Goal: Information Seeking & Learning: Learn about a topic

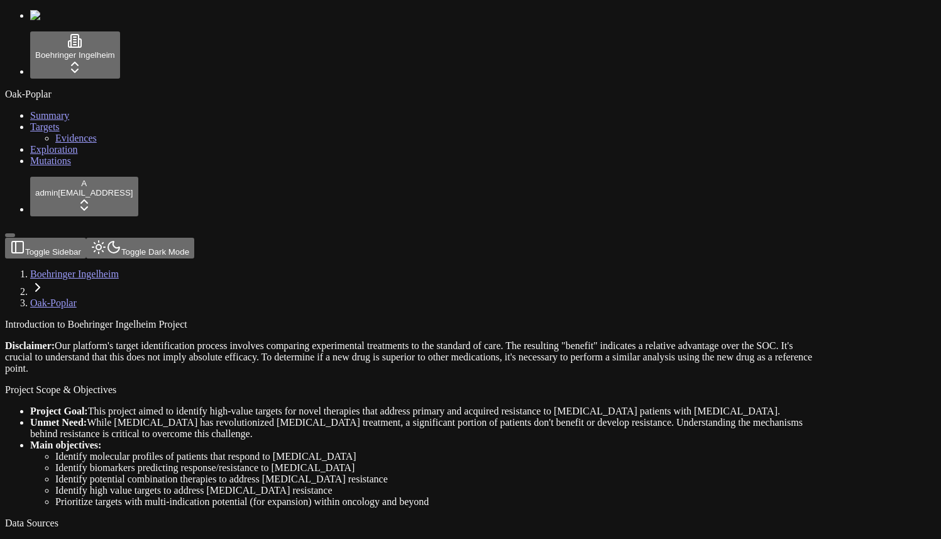
click at [53, 166] on span "Mutations" at bounding box center [50, 160] width 41 height 11
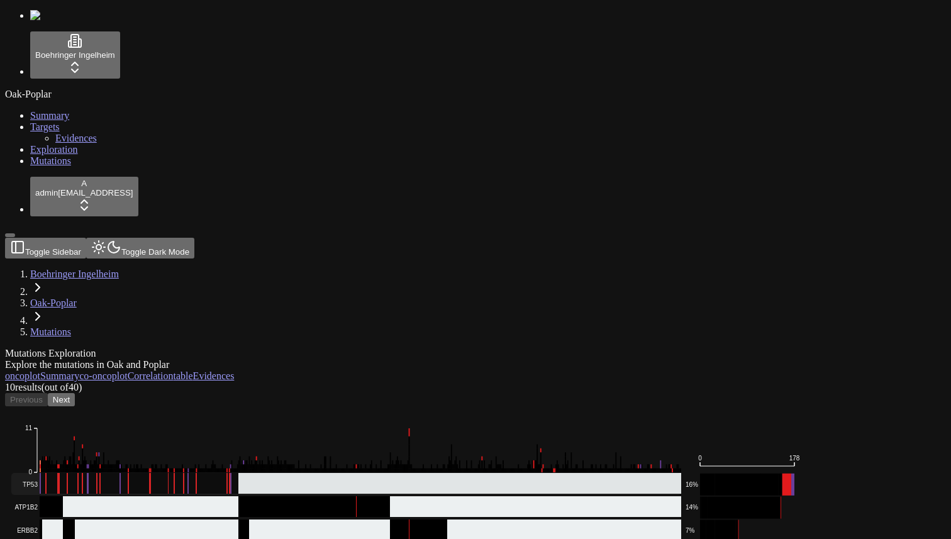
click at [231, 473] on rect at bounding box center [346, 484] width 670 height 22
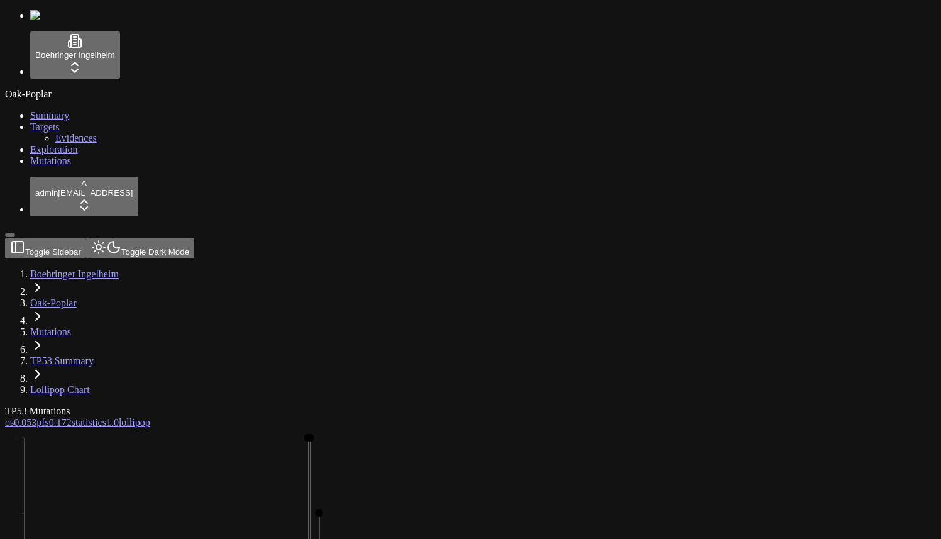
scroll to position [31, 0]
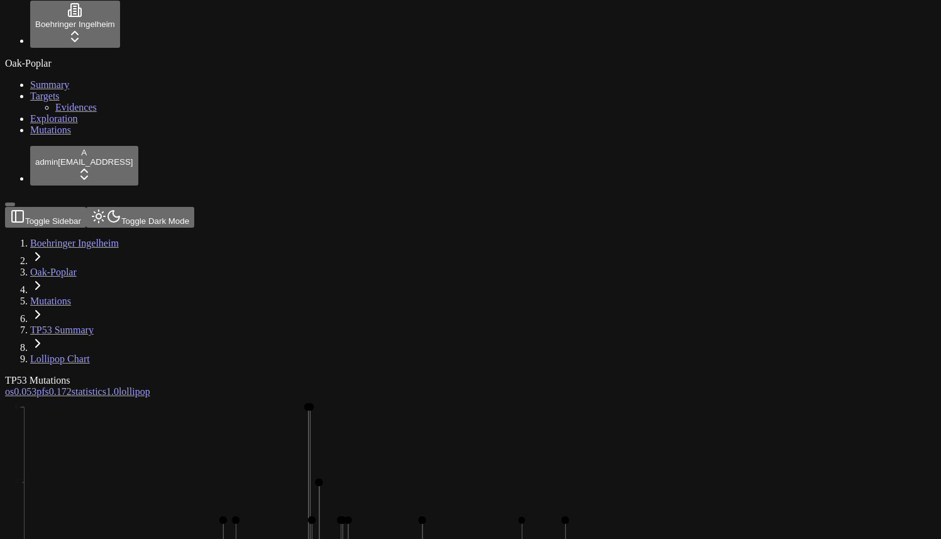
click at [36, 386] on span "0.053" at bounding box center [25, 391] width 23 height 11
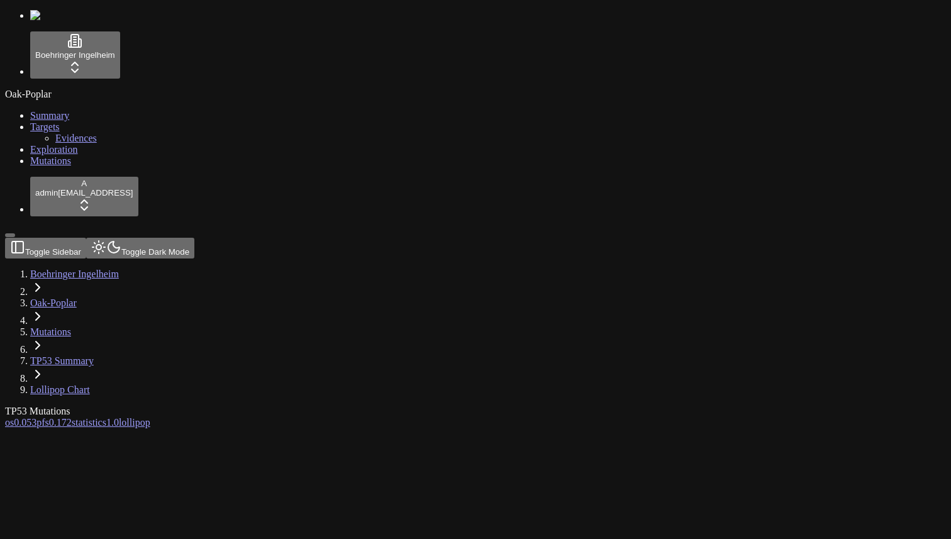
click at [150, 417] on link "lollipop" at bounding box center [134, 422] width 31 height 11
click at [35, 166] on span "Mutations" at bounding box center [50, 160] width 41 height 11
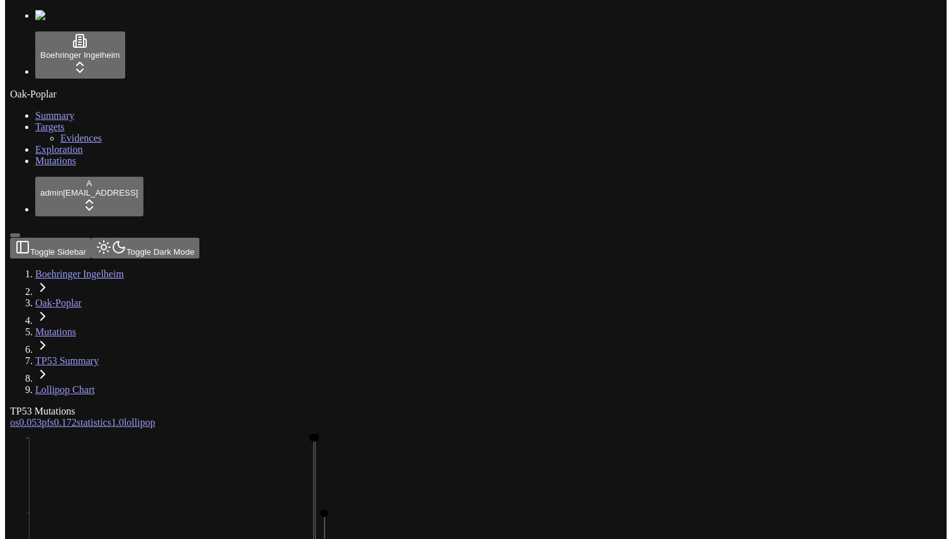
scroll to position [94, 0]
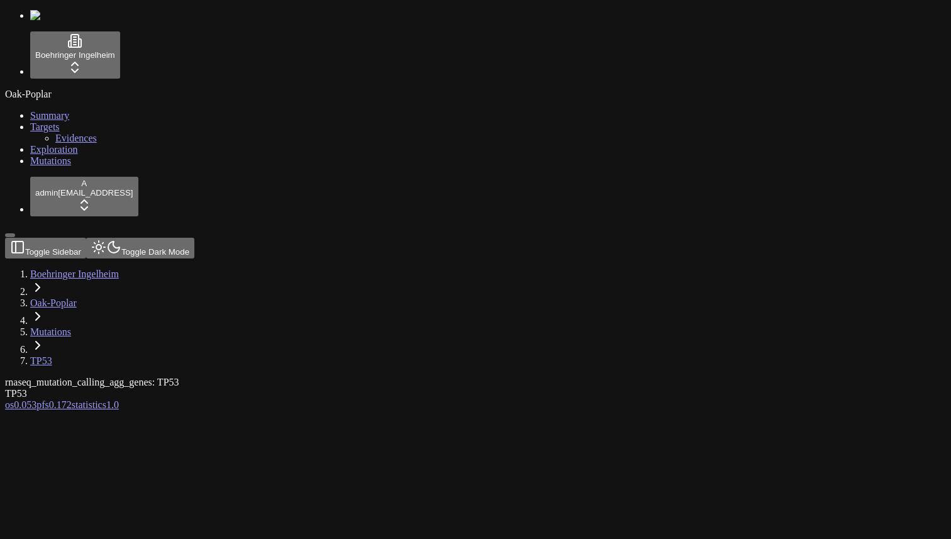
click at [36, 399] on span "0.053" at bounding box center [25, 404] width 23 height 11
click at [52, 166] on span "Mutations" at bounding box center [50, 160] width 41 height 11
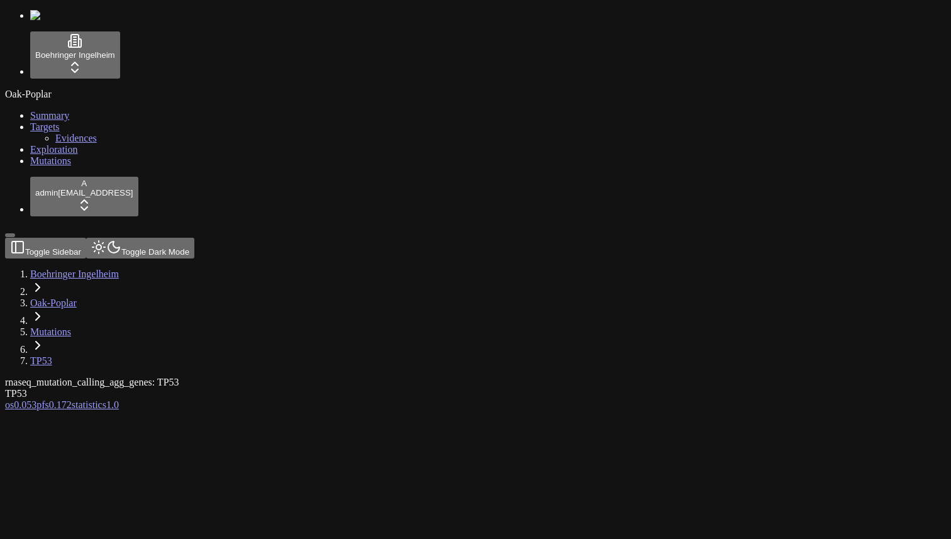
click at [35, 166] on link "Mutations" at bounding box center [50, 160] width 41 height 11
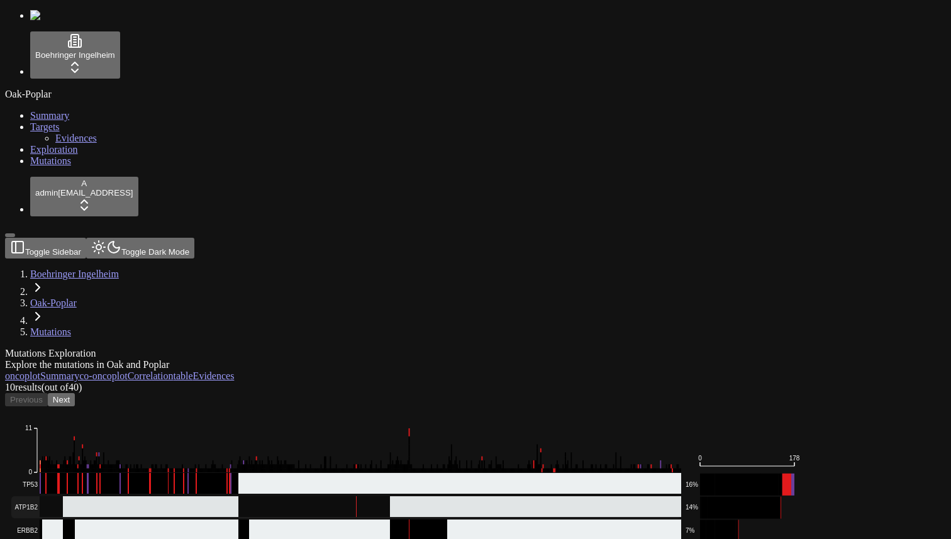
click at [251, 496] on rect at bounding box center [346, 507] width 670 height 22
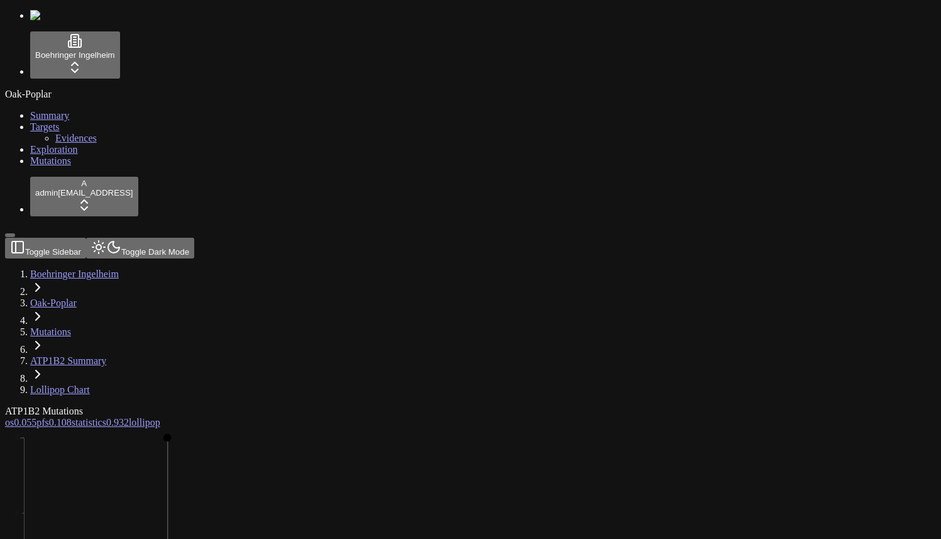
scroll to position [94, 0]
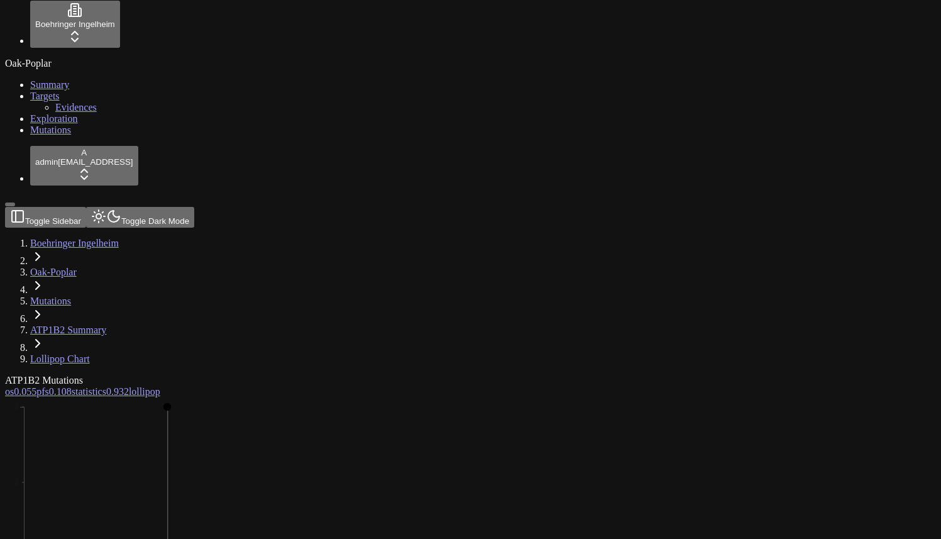
scroll to position [30, 0]
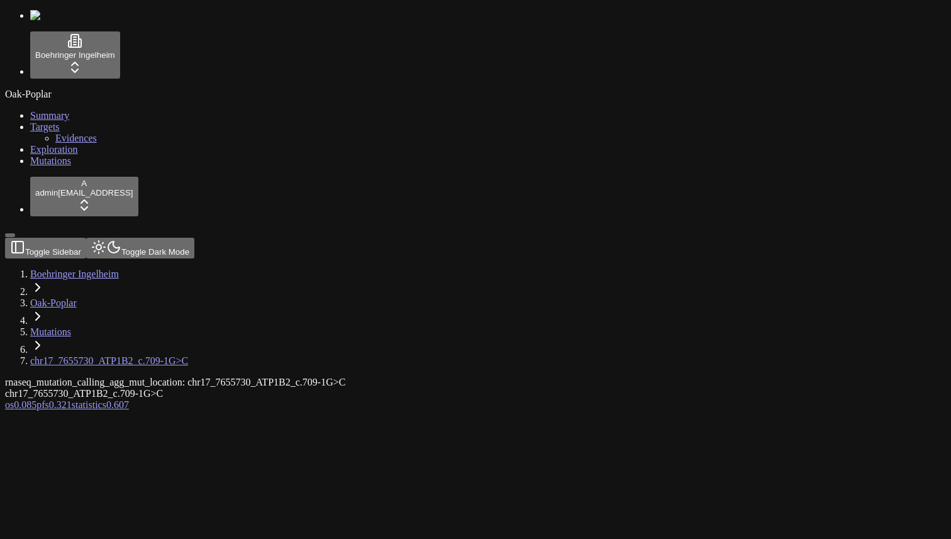
click at [36, 399] on span "0.085" at bounding box center [25, 404] width 23 height 11
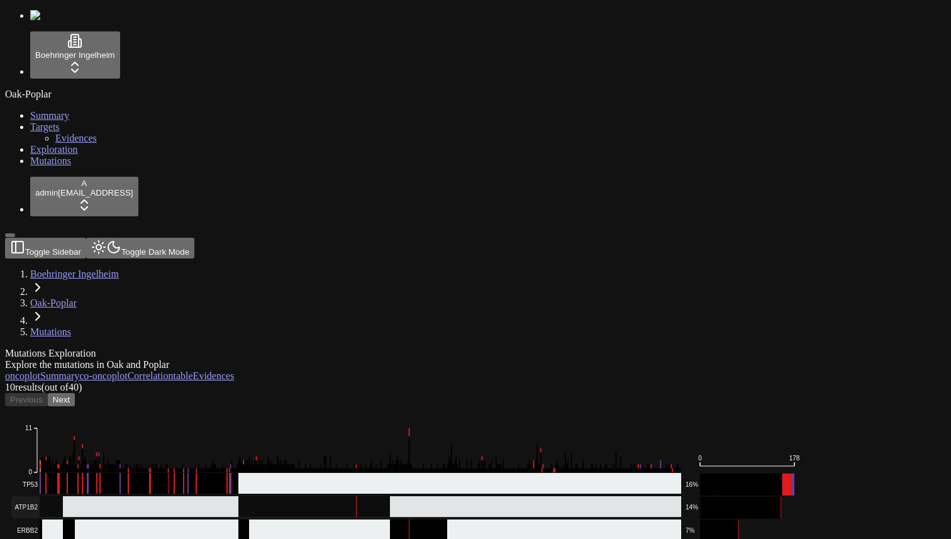
click at [412, 496] on rect at bounding box center [346, 507] width 670 height 22
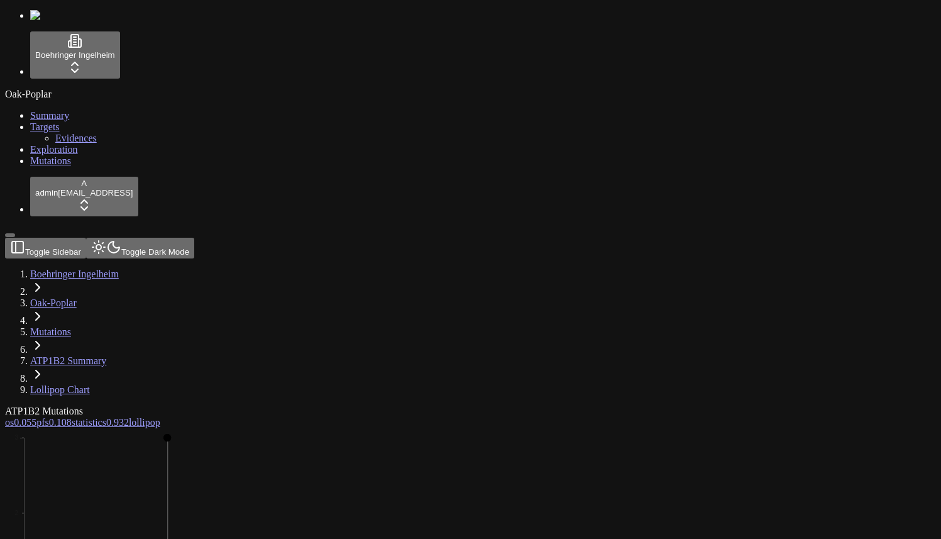
scroll to position [31, 0]
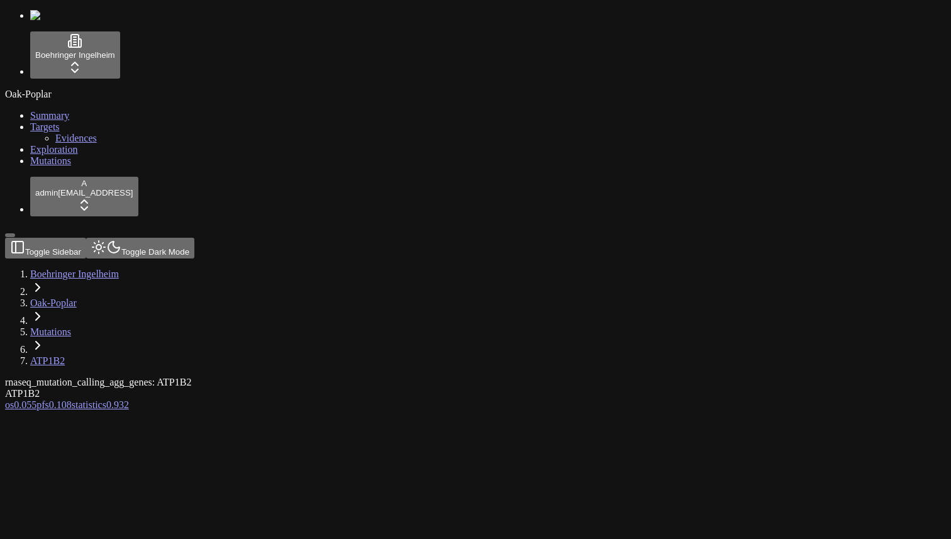
click at [14, 399] on span "os" at bounding box center [9, 404] width 9 height 11
click at [72, 399] on link "pfs 0.108" at bounding box center [53, 404] width 35 height 11
click at [129, 399] on span "0.932" at bounding box center [117, 404] width 23 height 11
click at [71, 326] on link "Mutations" at bounding box center [50, 331] width 41 height 11
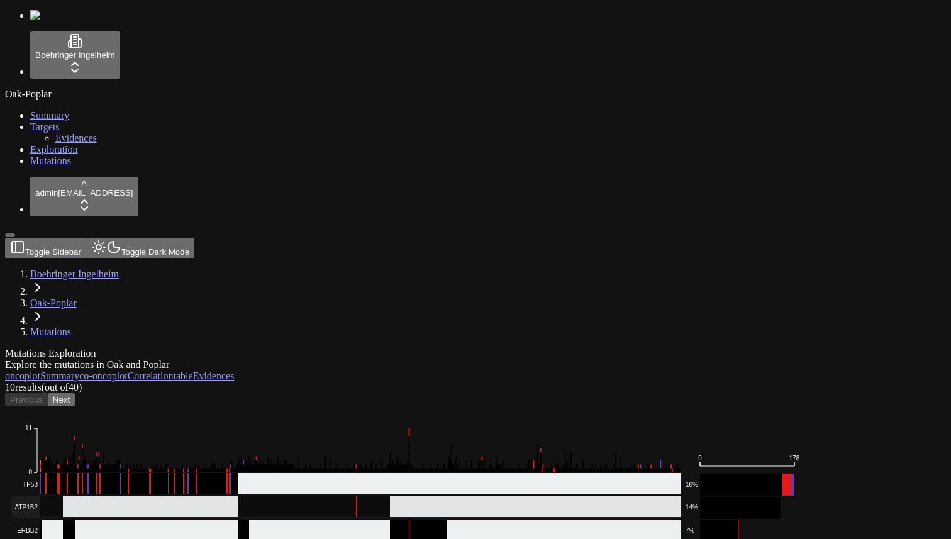
click at [458, 496] on rect at bounding box center [346, 507] width 670 height 22
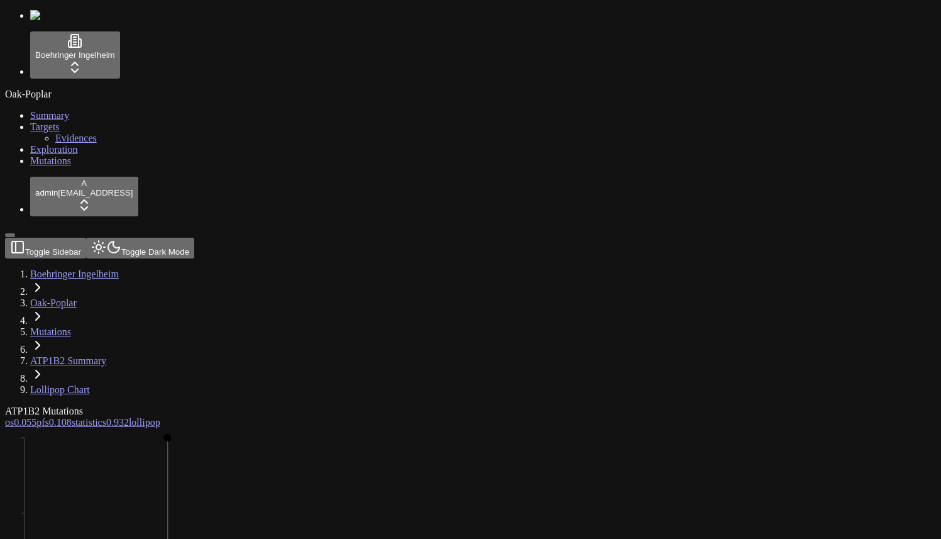
scroll to position [94, 0]
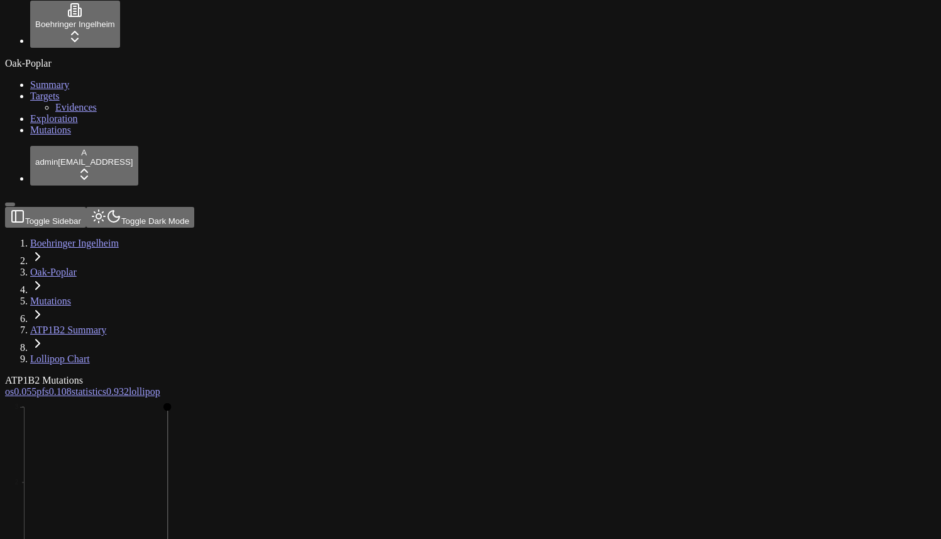
scroll to position [119, 0]
drag, startPoint x: 510, startPoint y: 405, endPoint x: 543, endPoint y: 403, distance: 33.4
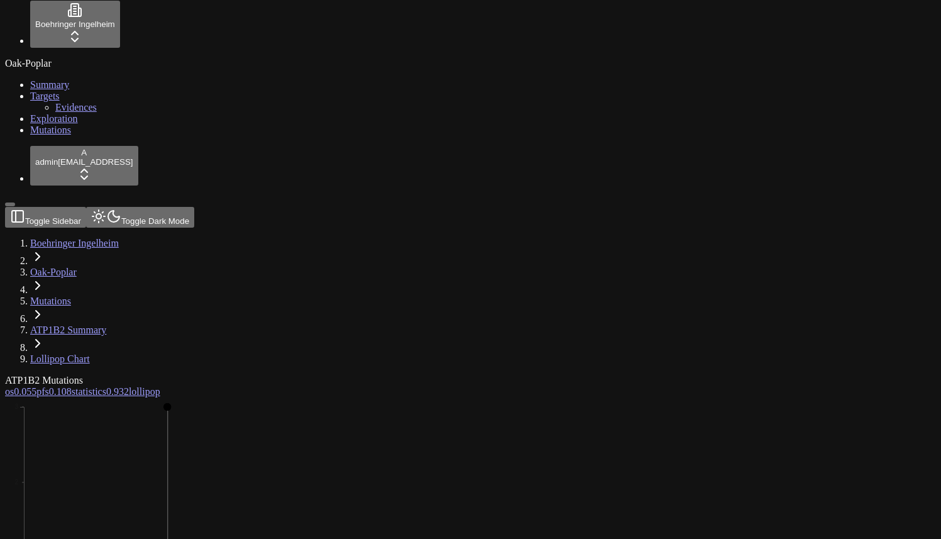
scroll to position [160, 0]
click at [50, 135] on span "Mutations" at bounding box center [50, 129] width 41 height 11
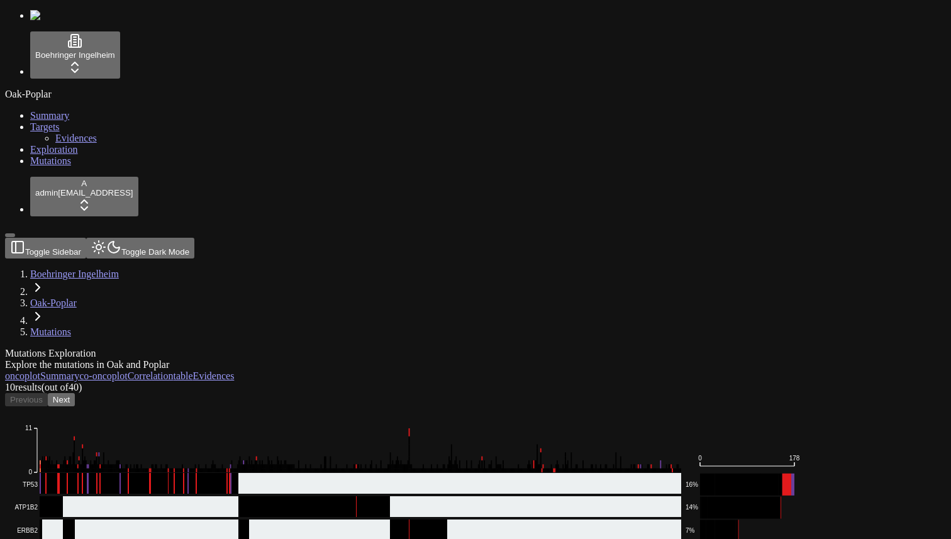
click at [75, 393] on button "Next" at bounding box center [61, 399] width 27 height 13
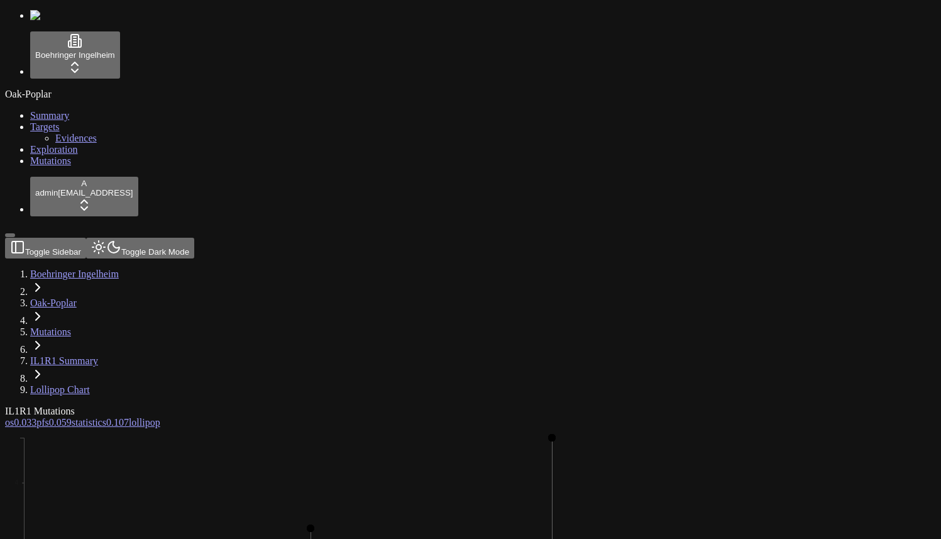
click at [52, 166] on span "Mutations" at bounding box center [50, 160] width 41 height 11
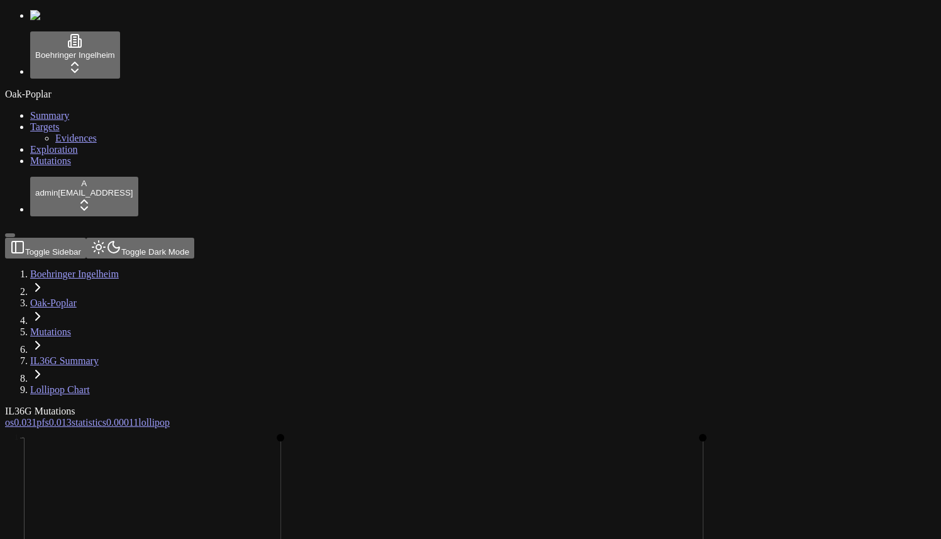
click at [31, 166] on span "Mutations" at bounding box center [50, 160] width 41 height 11
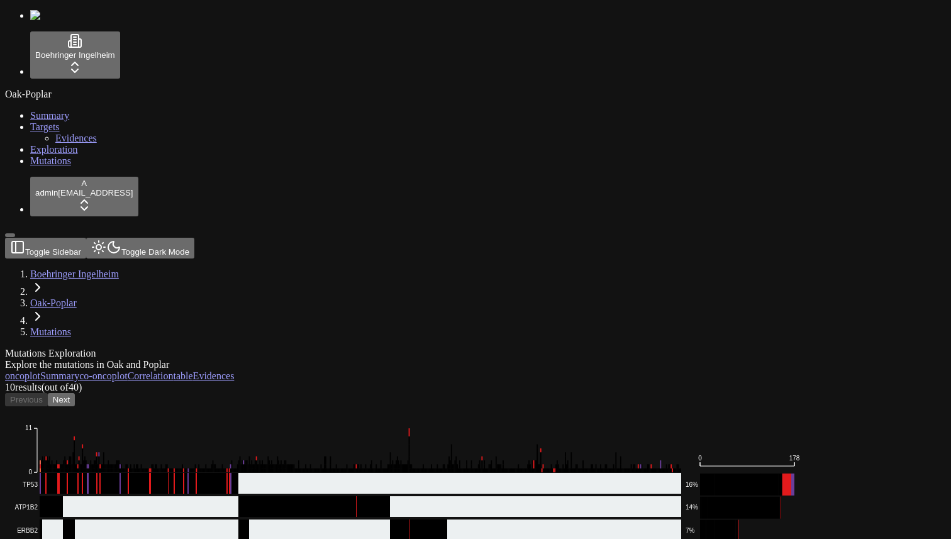
click at [75, 393] on button "Next" at bounding box center [61, 399] width 27 height 13
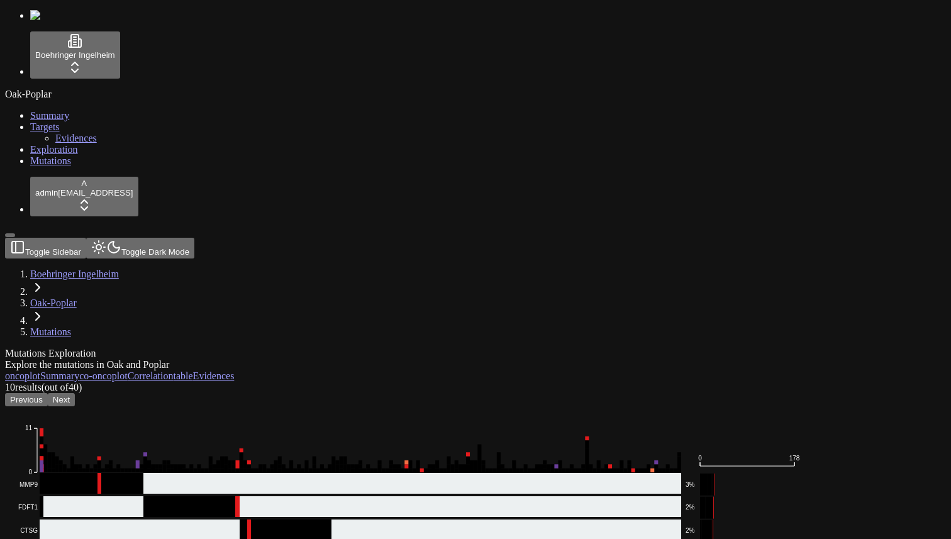
click at [75, 393] on button "Next" at bounding box center [61, 399] width 27 height 13
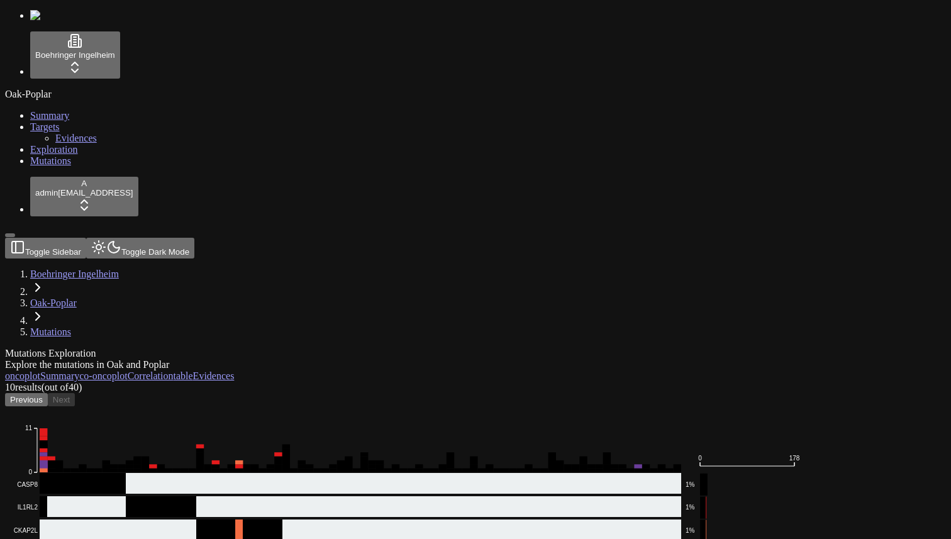
click at [48, 393] on button "Previous" at bounding box center [26, 399] width 43 height 13
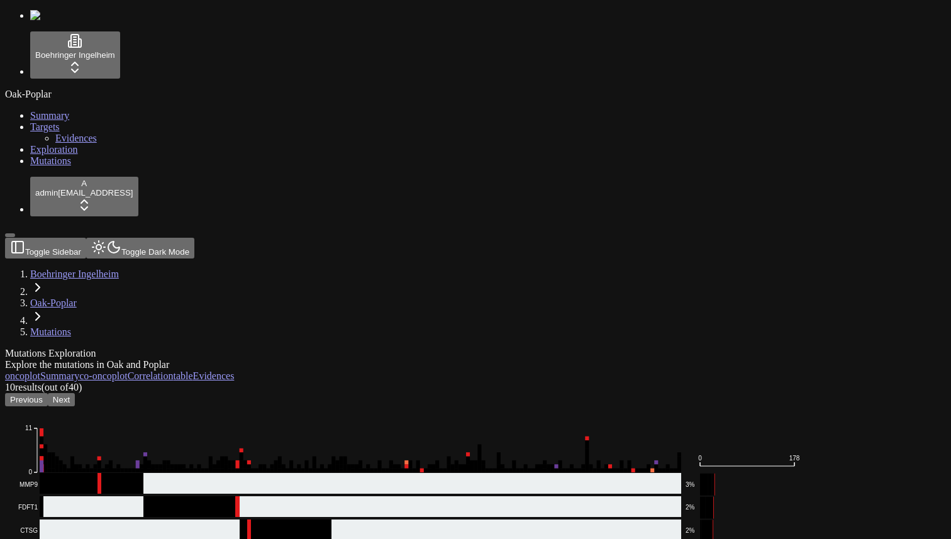
click at [48, 393] on button "Previous" at bounding box center [26, 399] width 43 height 13
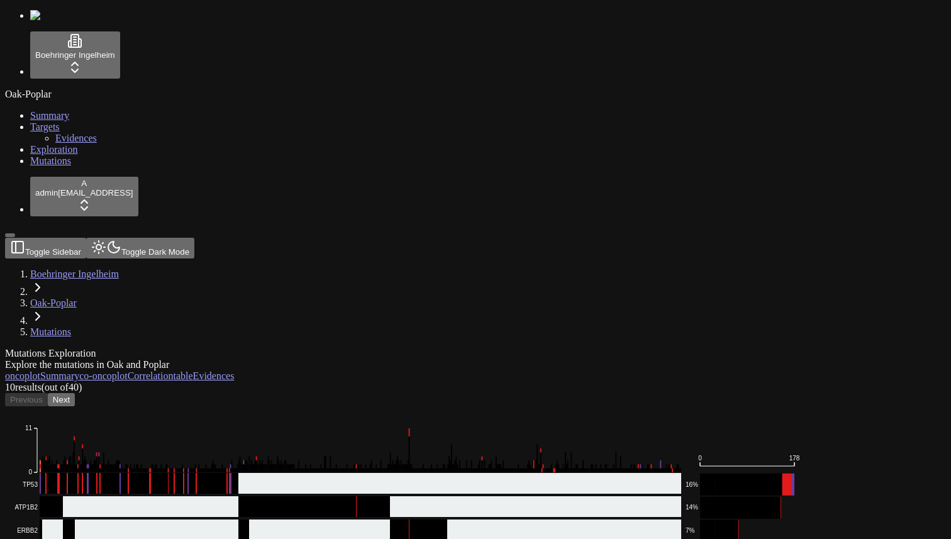
click at [269, 393] on div "Previous Next" at bounding box center [415, 399] width 820 height 13
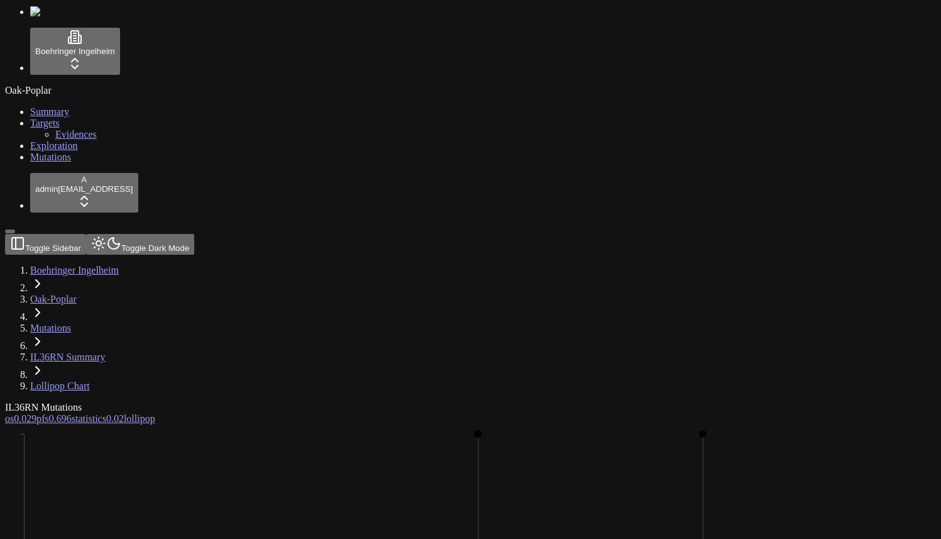
scroll to position [31, 0]
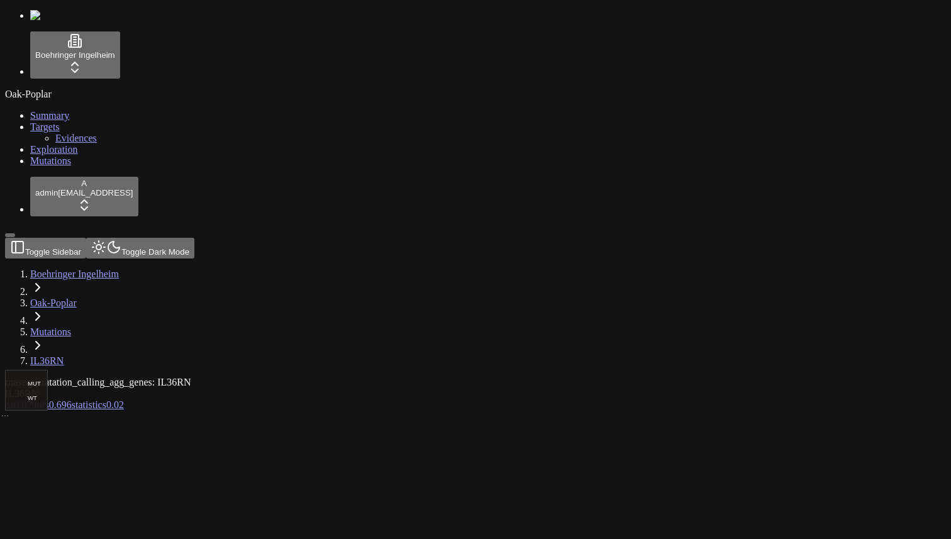
click at [72, 399] on link "pfs 0.696" at bounding box center [53, 404] width 35 height 11
click at [72, 399] on span "0.696" at bounding box center [60, 404] width 23 height 11
click at [36, 399] on span "0.029" at bounding box center [25, 404] width 23 height 11
